Goal: Task Accomplishment & Management: Manage account settings

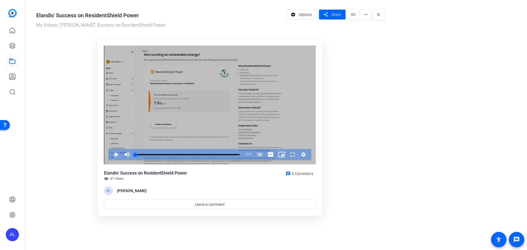
click at [111, 153] on span "Video Player" at bounding box center [111, 154] width 0 height 11
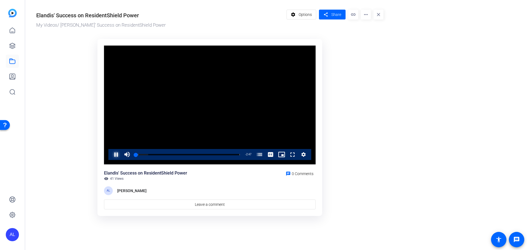
click at [111, 153] on span "Video Player" at bounding box center [111, 154] width 0 height 11
click at [310, 13] on span "Options" at bounding box center [305, 14] width 13 height 10
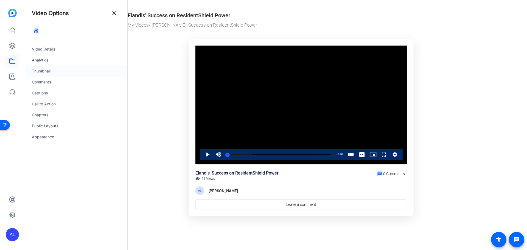
click at [43, 69] on div "Thumbnail" at bounding box center [76, 71] width 102 height 11
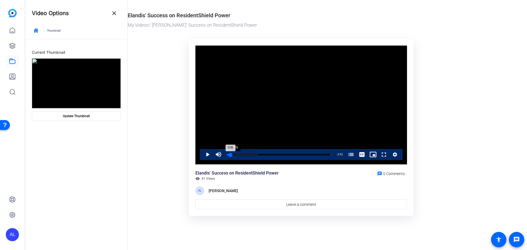
drag, startPoint x: 228, startPoint y: 154, endPoint x: 231, endPoint y: 156, distance: 3.6
click at [231, 155] on div "0:06" at bounding box center [229, 154] width 4 height 1
click at [108, 115] on span at bounding box center [76, 115] width 88 height 13
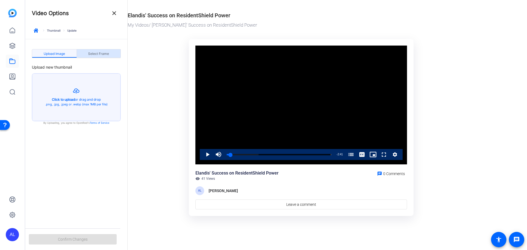
click at [118, 51] on div "Select Frame" at bounding box center [99, 53] width 44 height 9
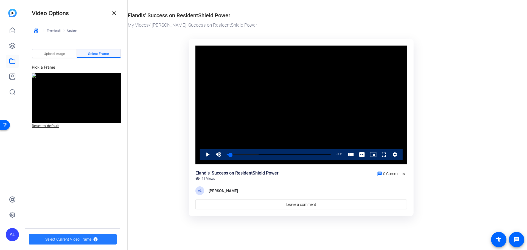
click at [84, 240] on span "Select Current Video Frame" at bounding box center [68, 239] width 46 height 10
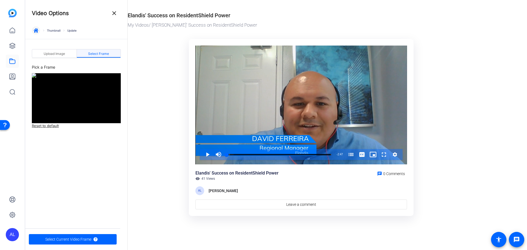
click at [36, 30] on icon "button" at bounding box center [36, 30] width 4 height 4
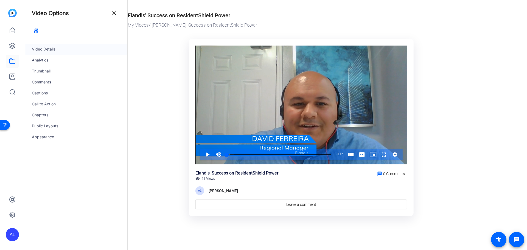
click at [40, 49] on div "Video Details" at bounding box center [76, 49] width 102 height 11
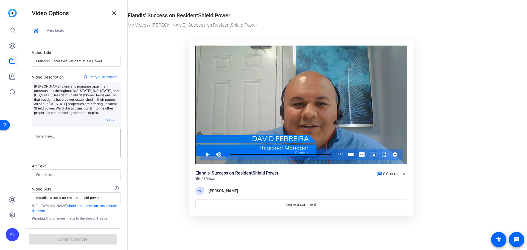
click at [82, 116] on div "Alandis owns and manages apartment communities throughout Texas, Alabama, and F…" at bounding box center [76, 104] width 89 height 45
click at [88, 100] on p "Alandis owns and manages apartment communities throughout Texas, Alabama, and F…" at bounding box center [76, 99] width 85 height 31
click at [38, 31] on span "button" at bounding box center [35, 30] width 13 height 13
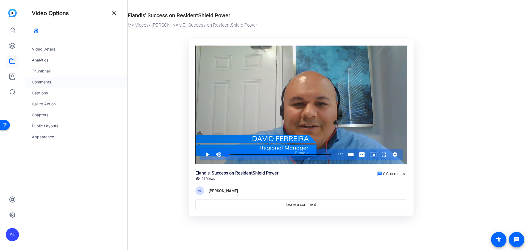
click at [53, 80] on div "Comments" at bounding box center [76, 82] width 102 height 11
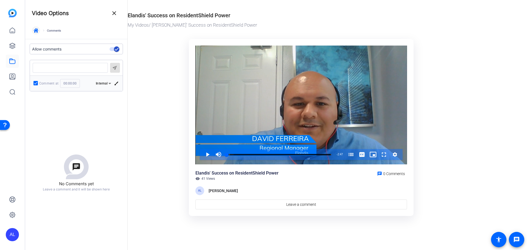
click at [32, 29] on span "button" at bounding box center [35, 30] width 13 height 13
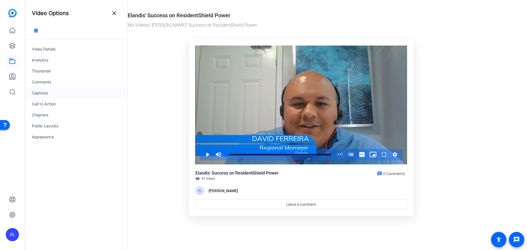
click at [42, 92] on div "Captions" at bounding box center [76, 93] width 102 height 11
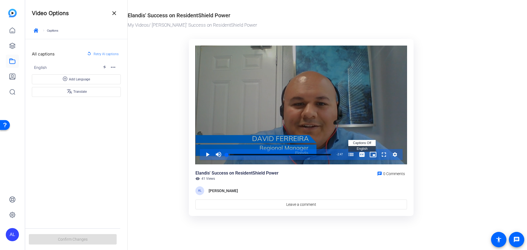
click at [362, 155] on span "Video Player" at bounding box center [361, 154] width 11 height 11
click at [363, 147] on span "English Captions" at bounding box center [361, 149] width 11 height 4
click at [202, 152] on span "Video Player" at bounding box center [202, 154] width 0 height 11
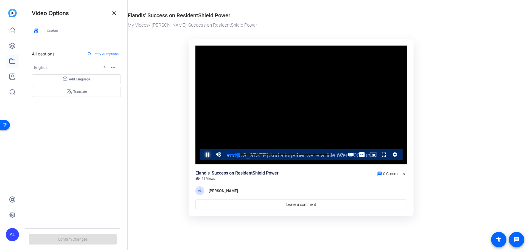
click at [202, 156] on span "Video Player" at bounding box center [202, 154] width 0 height 11
click at [107, 53] on span "Retry AI captions" at bounding box center [106, 53] width 25 height 7
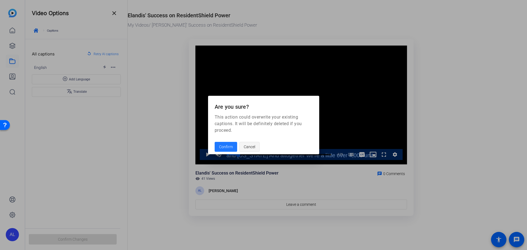
click at [254, 145] on span "Cancel" at bounding box center [250, 147] width 12 height 10
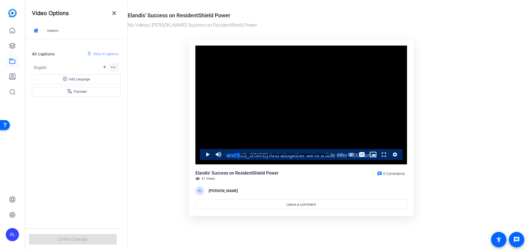
click at [114, 67] on mat-icon "more_horiz" at bounding box center [113, 67] width 7 height 7
click at [133, 77] on span "Edit" at bounding box center [131, 76] width 35 height 7
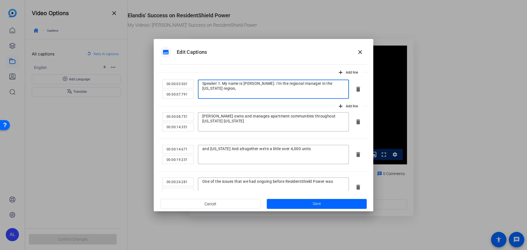
drag, startPoint x: 222, startPoint y: 82, endPoint x: 188, endPoint y: 80, distance: 34.6
click at [188, 80] on div "00:00:03.501 00:00:07.791 Speaker 1: My name is David Ferreira. I'm the regiona…" at bounding box center [255, 89] width 187 height 19
type textarea "My name is David Ferreira. I'm the regional manager in the Texas region,"
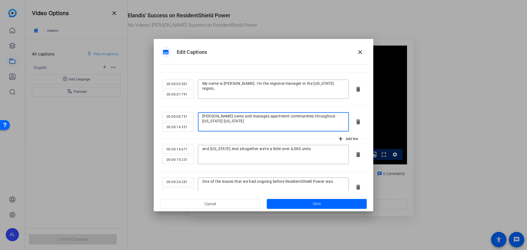
click at [329, 114] on textarea "Elandis owns and manages apartment communities throughout Texas Alabama" at bounding box center [273, 122] width 142 height 16
type textarea "Elandis owns and manages apartment communities throughout Texas, Alabama"
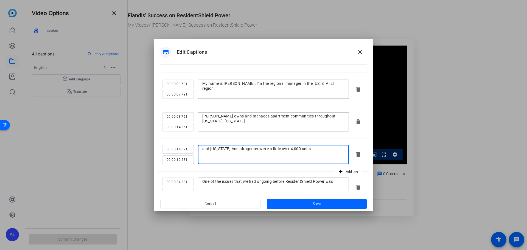
click at [222, 149] on textarea "and Florida And altogether we're a little over 4,000 units" at bounding box center [273, 154] width 142 height 16
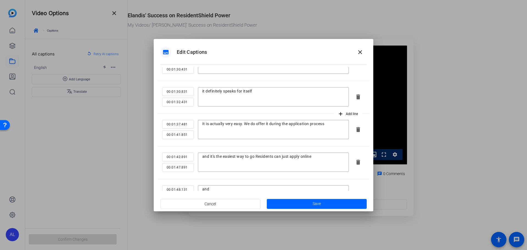
scroll to position [549, 0]
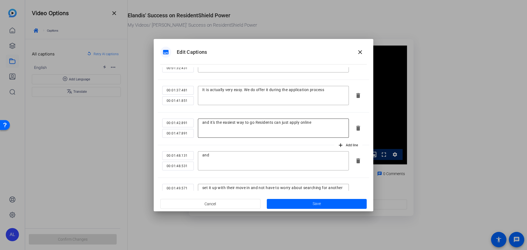
type textarea "and Florida. And altogether we're a little over 4,000 units"
click at [255, 120] on textarea "and it's the easiest way to go Residents can just apply online" at bounding box center [273, 128] width 142 height 16
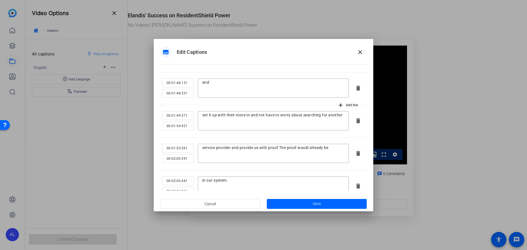
scroll to position [631, 0]
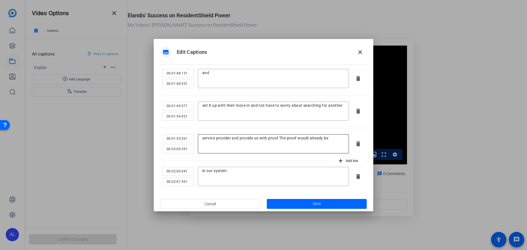
type textarea "and it's the easiest way to go. Residents can just apply online"
click at [279, 137] on textarea "service provider and provide us with proof The proof would already be" at bounding box center [273, 144] width 142 height 16
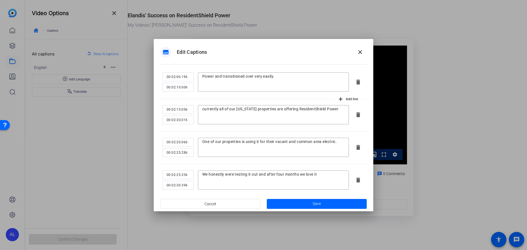
scroll to position [796, 0]
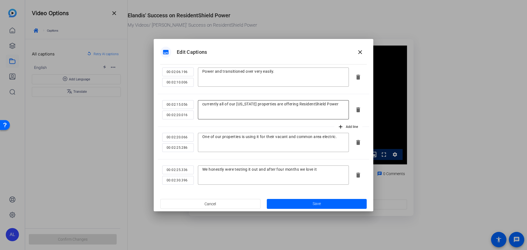
type textarea "service provider and provide us with proof. The proof would already be"
click at [202, 105] on textarea "currently all of our Texas properties are offering ResidentShield Power" at bounding box center [273, 110] width 142 height 16
click at [341, 105] on textarea "Currently all of our Texas properties are offering ResidentShield Power" at bounding box center [273, 110] width 142 height 16
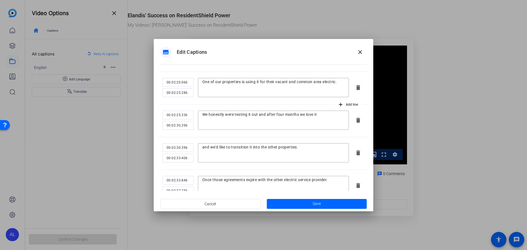
scroll to position [869, 0]
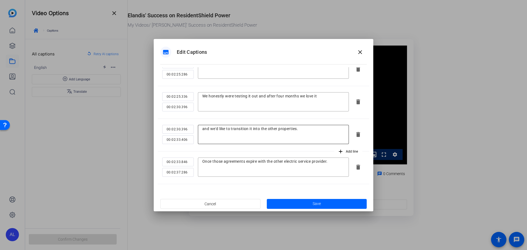
type textarea "Currently all of our Texas properties are offering ResidentShield Power."
click at [313, 128] on textarea "and we'd like to transition it into the other properties." at bounding box center [273, 134] width 142 height 16
type textarea "and we'd like to transition it into the other properties"
click at [205, 161] on textarea "Once those agreements expire with the other electric service provider." at bounding box center [273, 167] width 142 height 16
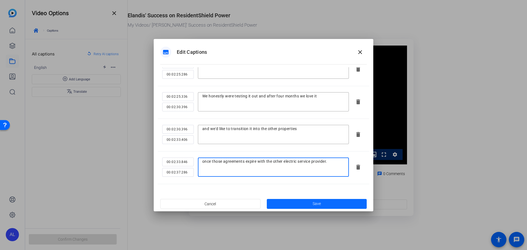
type textarea "once those agreements expire with the other electric service provider."
click at [274, 203] on span at bounding box center [317, 203] width 100 height 13
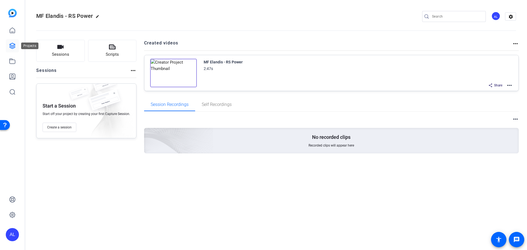
click at [15, 48] on icon at bounding box center [12, 46] width 7 height 7
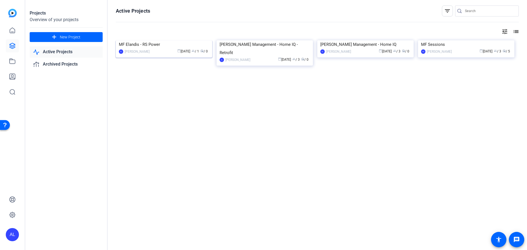
click at [200, 40] on img at bounding box center [164, 40] width 96 height 0
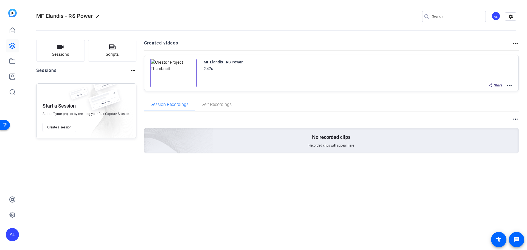
click at [496, 85] on span "Share" at bounding box center [498, 85] width 8 height 4
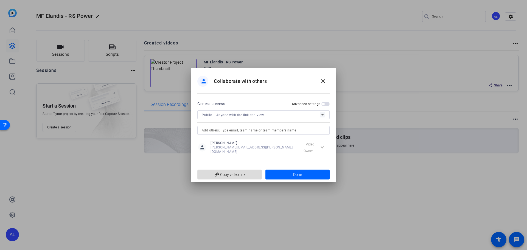
click at [241, 173] on span "add_link Copy video link" at bounding box center [230, 174] width 56 height 10
